Goal: Transaction & Acquisition: Purchase product/service

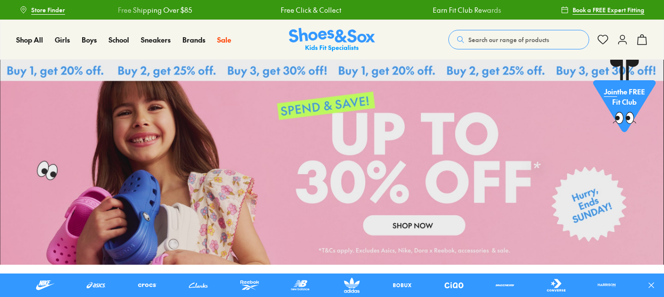
click at [474, 40] on span "Search our range of products" at bounding box center [509, 39] width 81 height 9
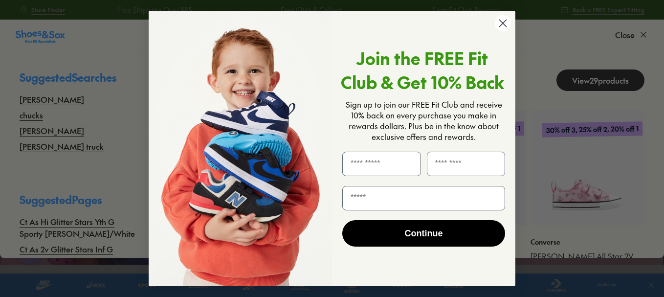
type input "********"
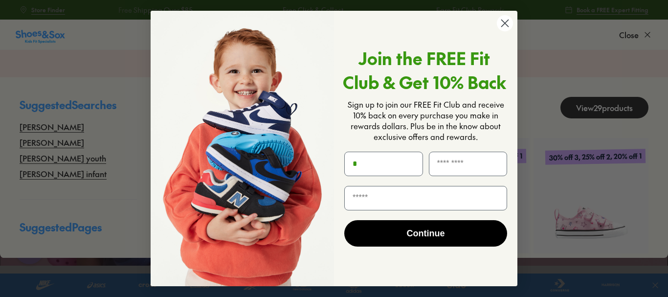
type input "*"
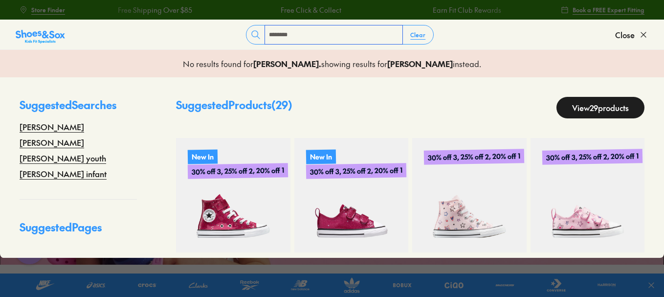
click at [298, 38] on input "********" at bounding box center [333, 34] width 137 height 19
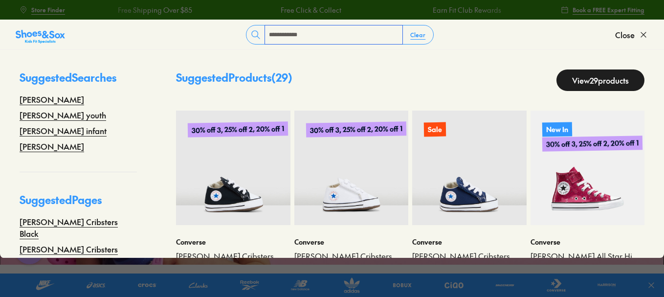
click at [336, 33] on input "**********" at bounding box center [333, 34] width 137 height 19
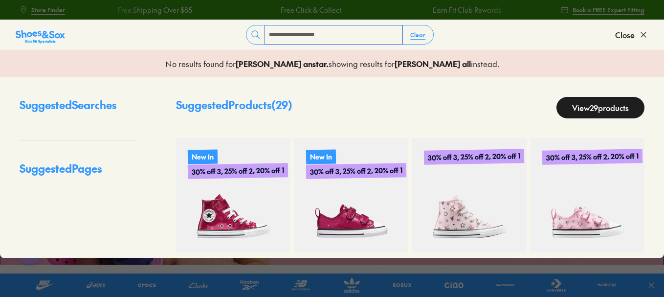
click at [336, 33] on input "**********" at bounding box center [333, 34] width 137 height 19
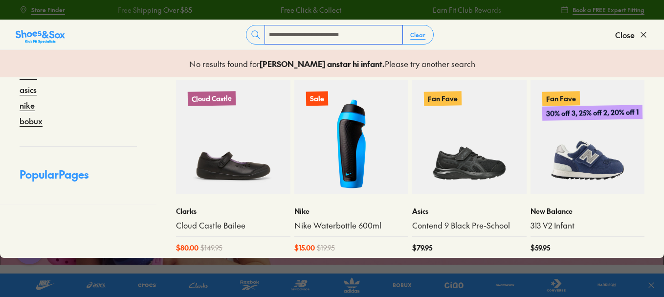
scroll to position [63, 0]
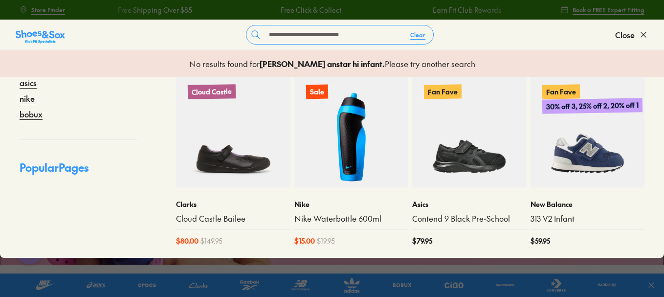
click at [267, 34] on input "**********" at bounding box center [333, 34] width 137 height 19
click at [255, 33] on icon at bounding box center [256, 35] width 10 height 10
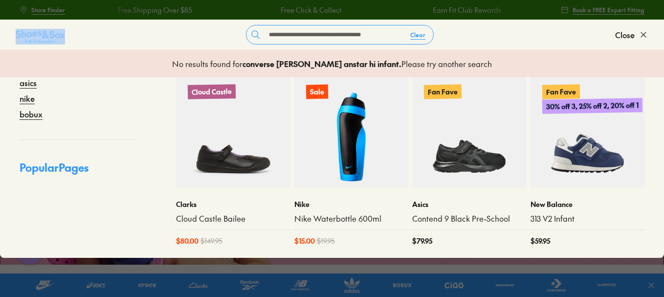
click at [255, 33] on icon at bounding box center [256, 35] width 10 height 10
click at [293, 36] on input "**********" at bounding box center [333, 34] width 137 height 19
click at [255, 35] on icon at bounding box center [256, 35] width 10 height 10
click at [347, 36] on input "**********" at bounding box center [333, 34] width 137 height 19
click at [251, 33] on icon at bounding box center [256, 35] width 10 height 10
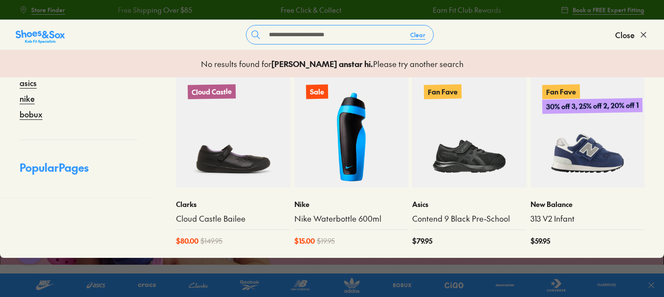
click at [251, 33] on icon at bounding box center [256, 35] width 10 height 10
click at [256, 32] on icon at bounding box center [256, 35] width 10 height 10
click at [330, 31] on input "**********" at bounding box center [333, 34] width 137 height 19
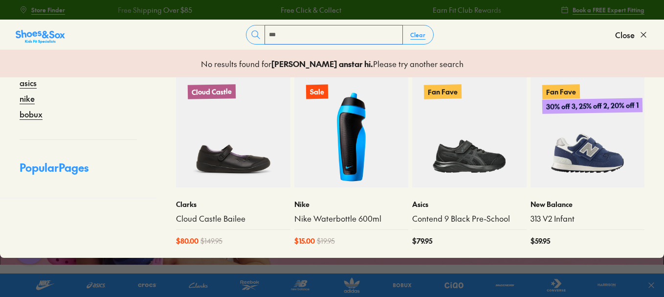
type input "*"
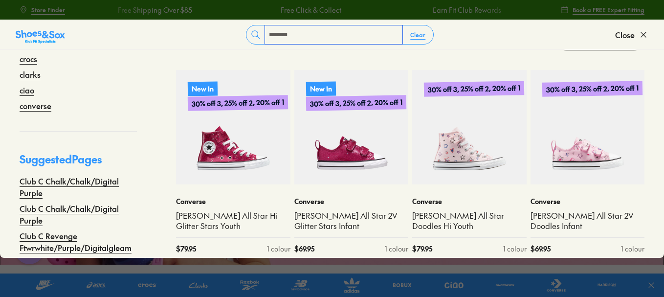
scroll to position [51, 0]
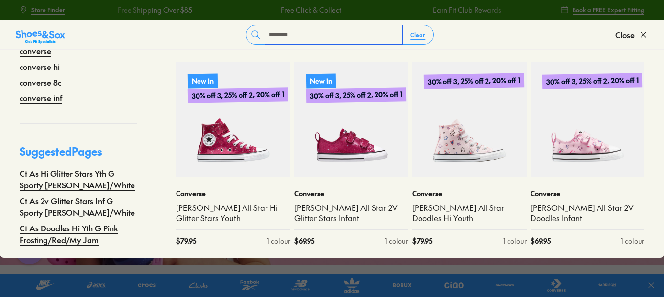
type input "********"
click at [657, 241] on div "New In 30% off 3, 25% off 2, 20% off 1 Converse Chuck Taylor All Star Hi Glitte…" at bounding box center [411, 160] width 508 height 196
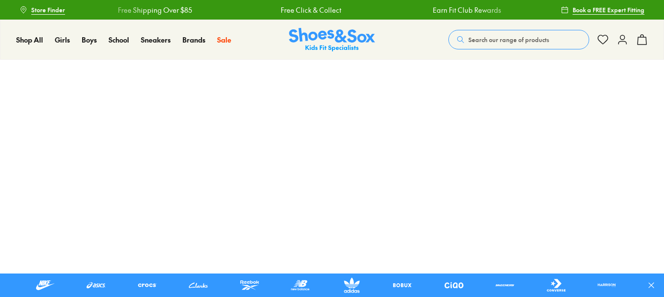
click at [46, 11] on span "Store Finder" at bounding box center [48, 9] width 34 height 9
click at [490, 37] on span "Search our range of products" at bounding box center [509, 39] width 81 height 9
click at [490, 38] on form "Clear" at bounding box center [340, 35] width 551 height 20
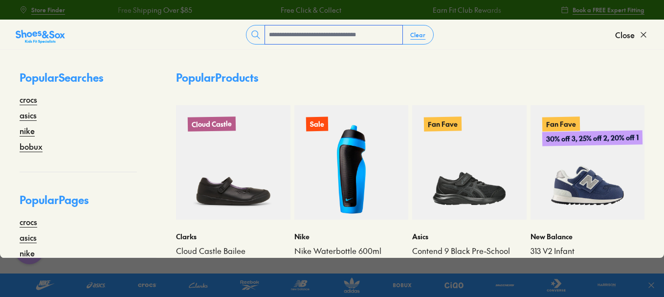
click at [272, 34] on input "text" at bounding box center [333, 34] width 137 height 19
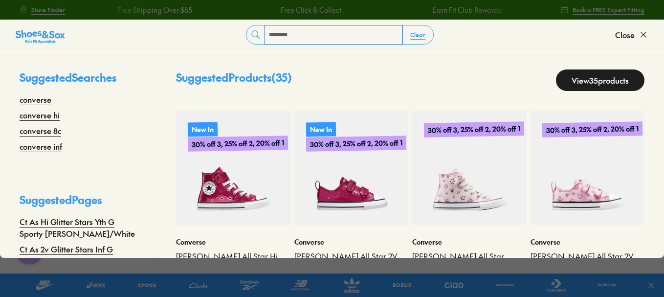
type input "********"
click at [660, 236] on div "New In 30% off 3, 25% off 2, 20% off 1 Converse Chuck Taylor All Star Hi Glitte…" at bounding box center [411, 209] width 508 height 196
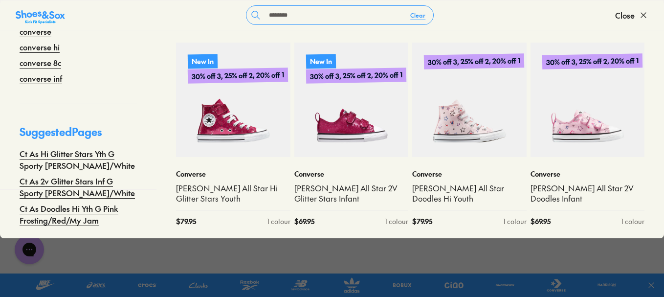
scroll to position [644, 0]
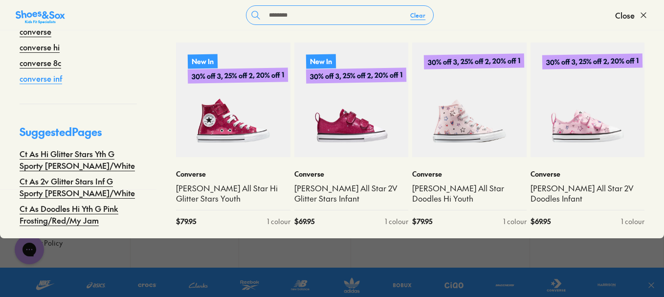
click at [36, 76] on link "converse inf" at bounding box center [41, 78] width 43 height 12
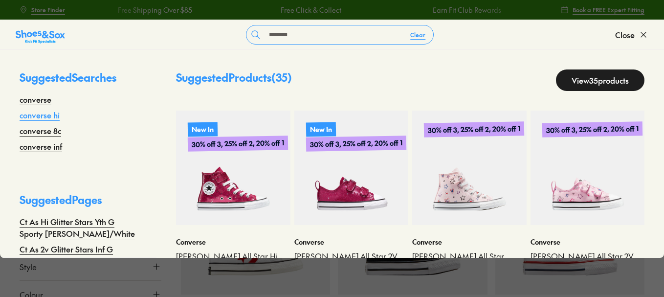
type input "********"
click at [36, 115] on link "converse hi" at bounding box center [40, 115] width 40 height 12
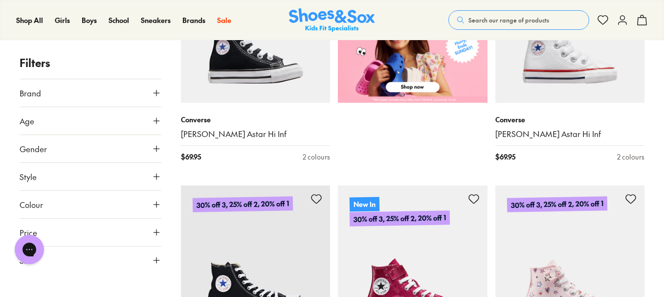
scroll to position [423, 0]
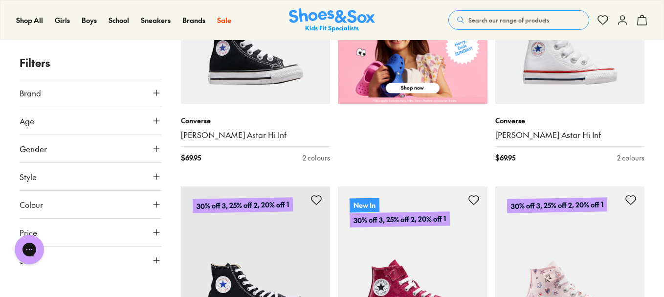
click at [155, 122] on icon at bounding box center [157, 121] width 10 height 10
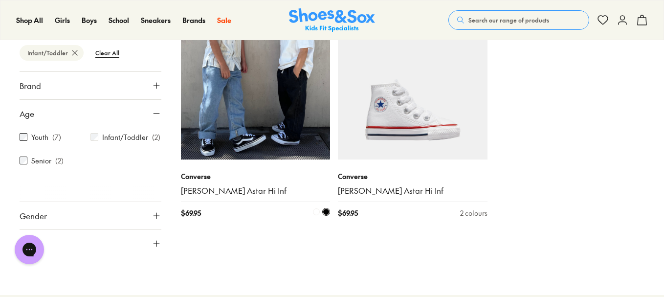
scroll to position [147, 0]
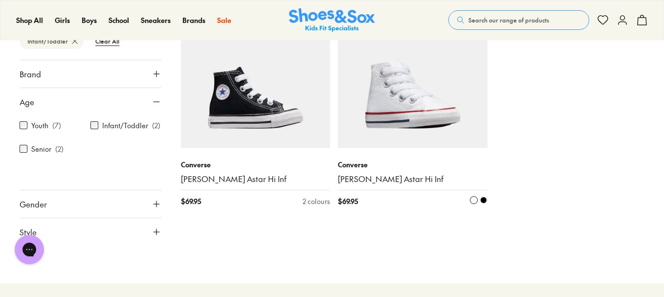
click at [381, 126] on img at bounding box center [413, 73] width 150 height 150
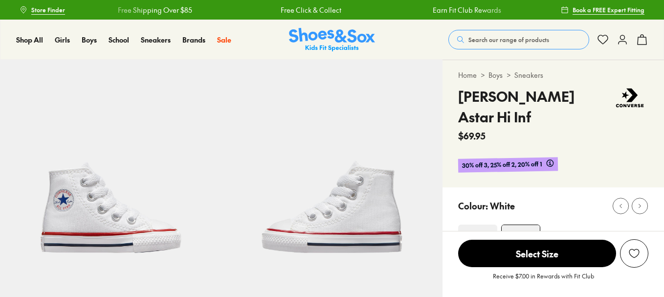
scroll to position [133, 0]
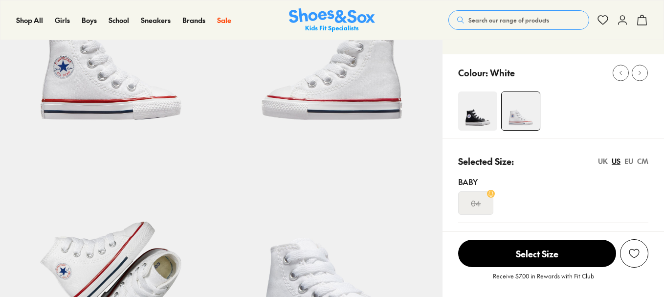
select select "*"
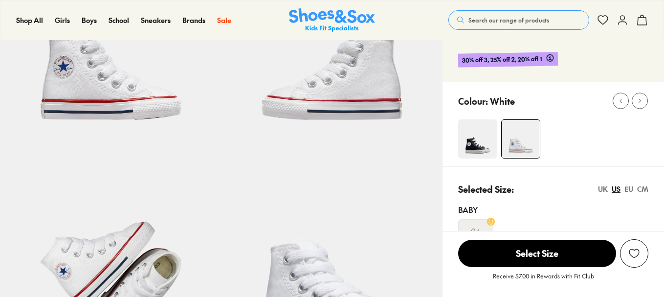
scroll to position [98, 0]
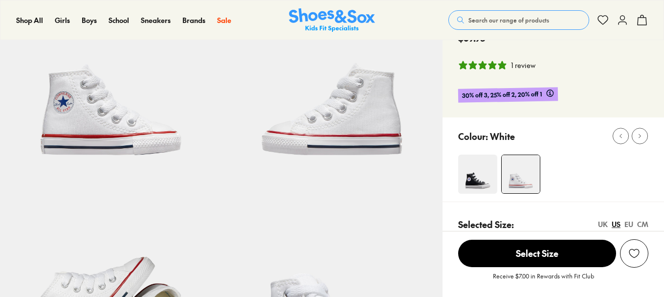
click at [478, 150] on div "Colour: White" at bounding box center [554, 159] width 222 height 84
click at [483, 172] on img at bounding box center [477, 174] width 39 height 39
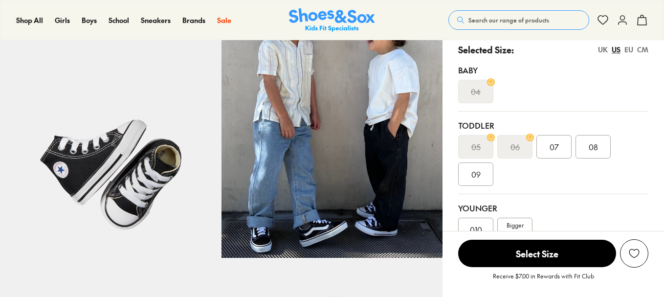
scroll to position [293, 0]
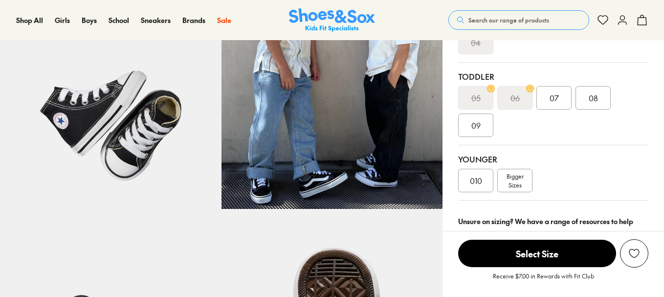
click at [479, 181] on span "010" at bounding box center [476, 181] width 12 height 12
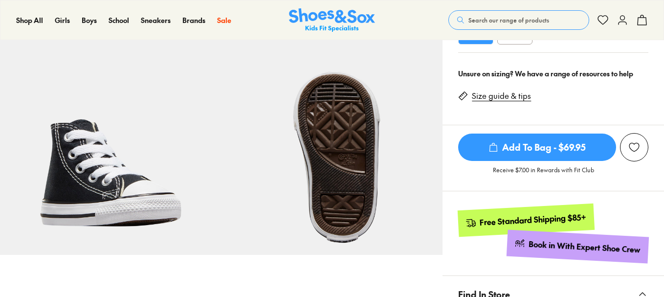
scroll to position [489, 0]
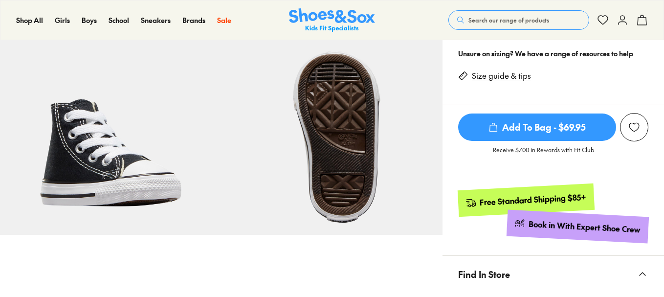
select select "*"
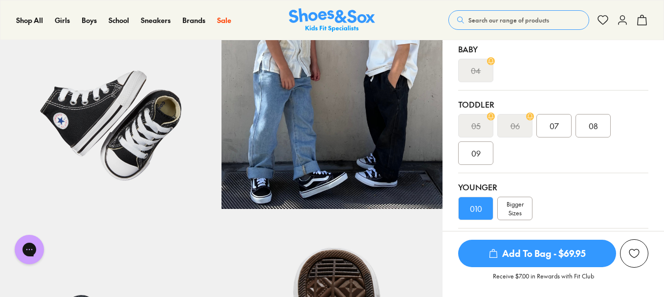
scroll to position [342, 0]
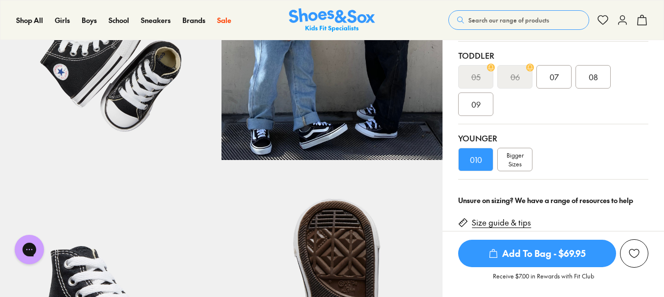
click at [525, 253] on span "Add To Bag - $69.95" at bounding box center [537, 253] width 158 height 27
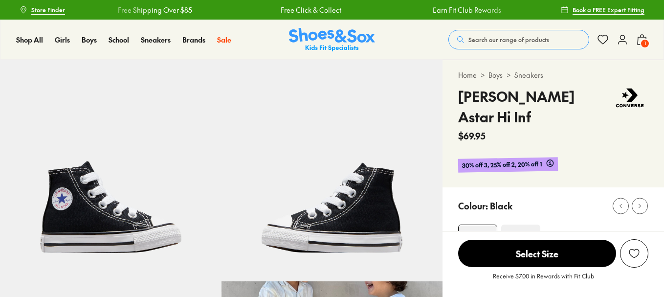
scroll to position [293, 0]
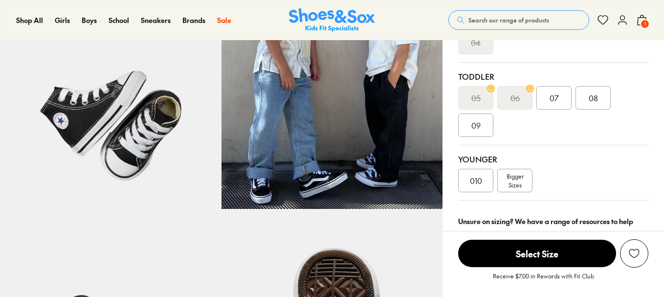
click at [474, 181] on span "010" at bounding box center [476, 181] width 12 height 12
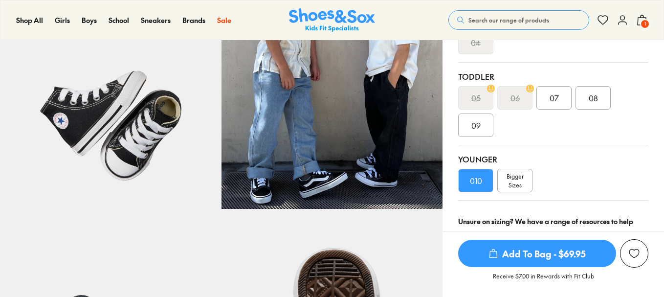
click at [475, 181] on span "010" at bounding box center [476, 181] width 12 height 12
click at [543, 259] on span "Add To Bag - $69.95" at bounding box center [537, 253] width 158 height 27
select select "*"
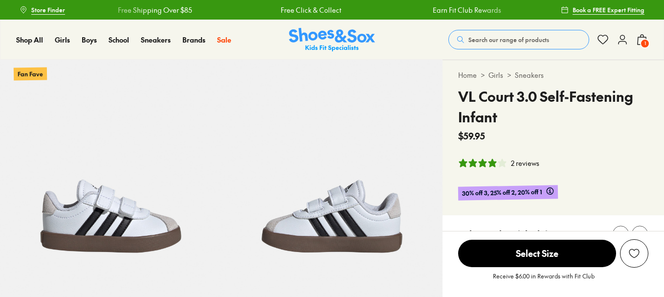
select select "*"
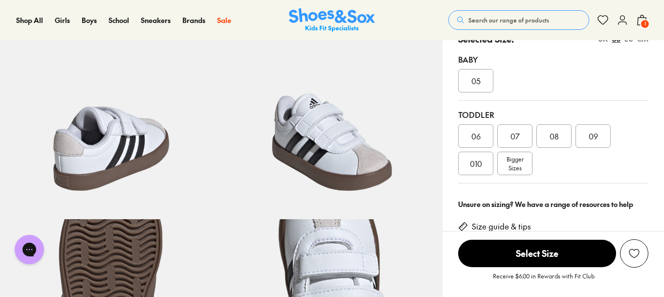
scroll to position [391, 0]
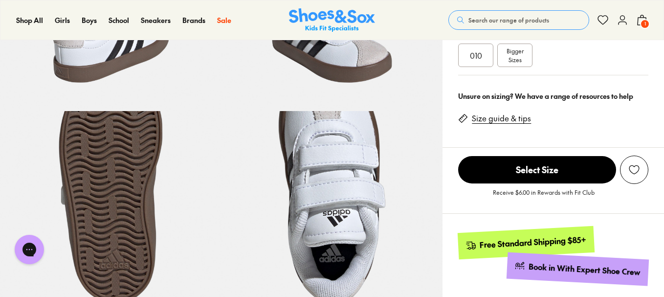
click at [477, 55] on span "010" at bounding box center [476, 55] width 12 height 12
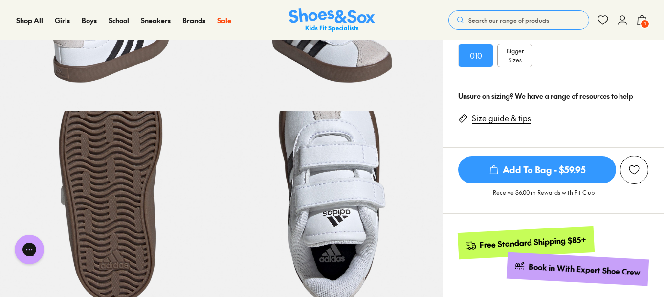
click at [518, 173] on span "Add To Bag - $59.95" at bounding box center [537, 169] width 158 height 27
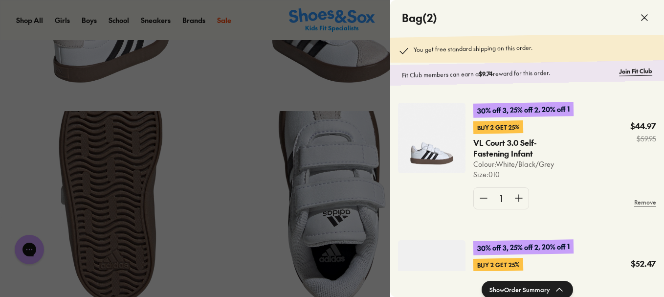
click at [435, 189] on div "30% off 3, 25% off 2, 20% off 1 Buy 2 Get 25% VL Court 3.0 Self-Fastening Infan…" at bounding box center [527, 159] width 274 height 137
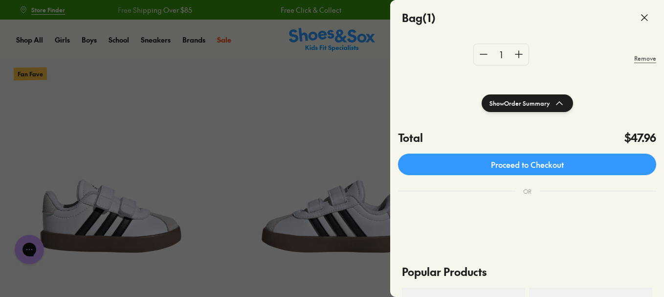
click at [405, 104] on div "Show Order Summary" at bounding box center [527, 103] width 274 height 37
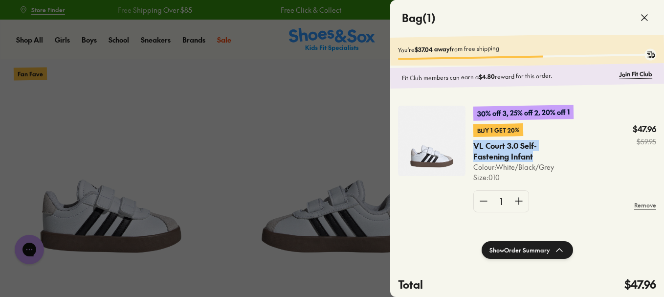
drag, startPoint x: 535, startPoint y: 157, endPoint x: 471, endPoint y: 148, distance: 64.1
click at [471, 148] on div "30% off 3, 25% off 2, 20% off 1 Buy 1 Get 20% VL Court 3.0 Self-Fastening Infan…" at bounding box center [563, 163] width 187 height 114
copy p "VL Court 3.0 Self-Fastening Infant"
